Goal: Transaction & Acquisition: Purchase product/service

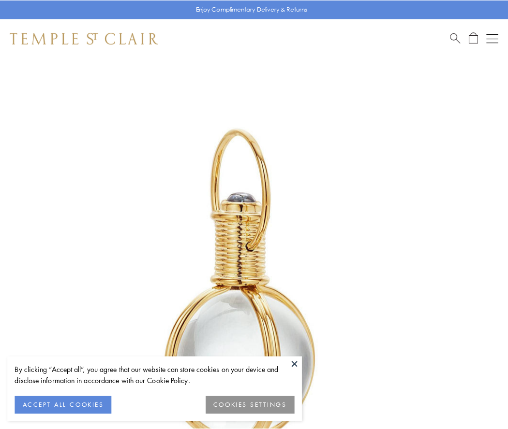
scroll to position [252, 0]
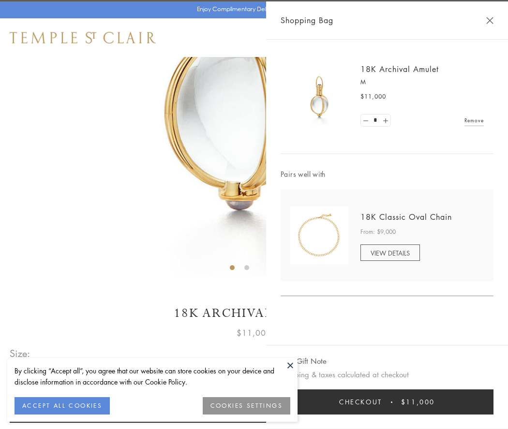
click at [387, 402] on button "Checkout $11,000" at bounding box center [386, 402] width 213 height 25
